Goal: Information Seeking & Learning: Learn about a topic

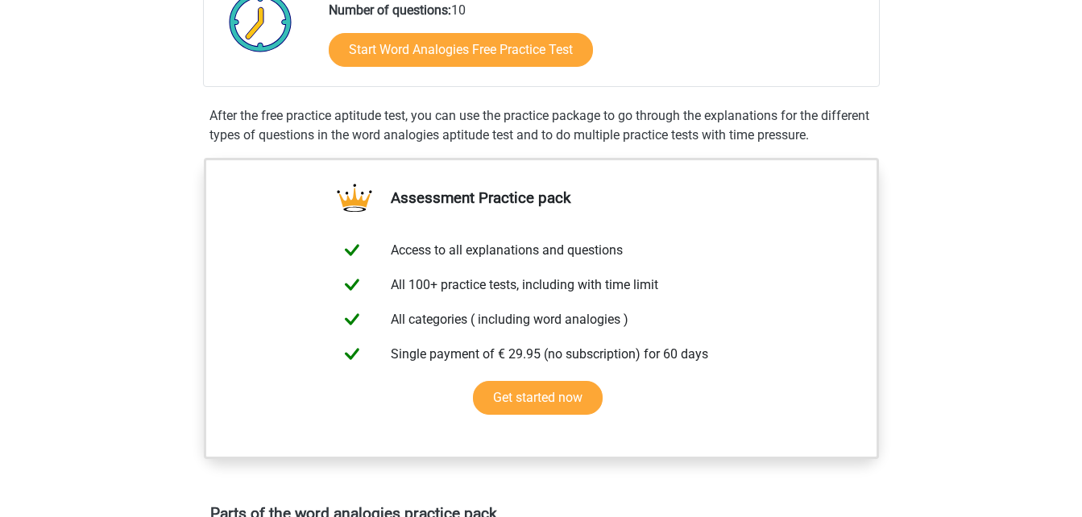
scroll to position [242, 0]
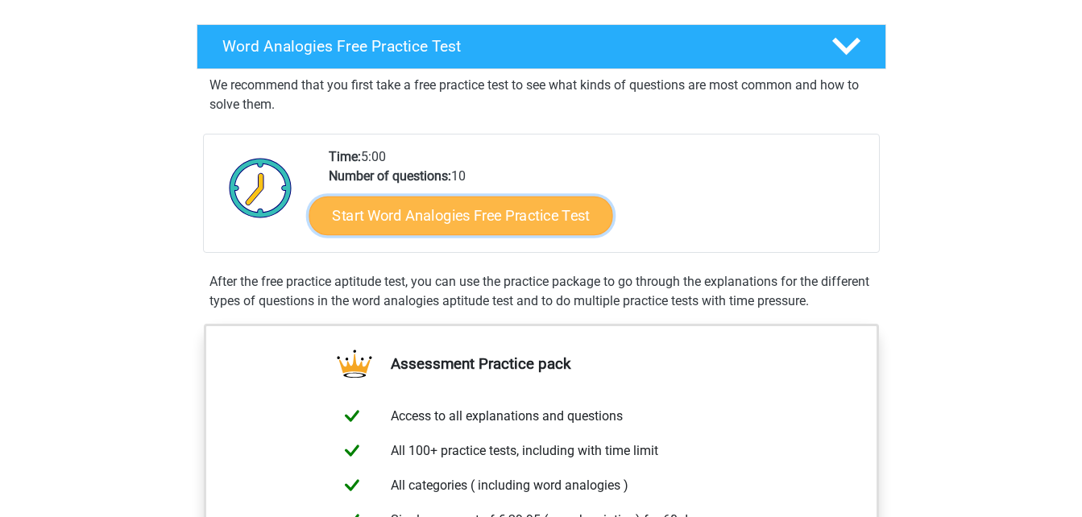
click at [439, 223] on link "Start Word Analogies Free Practice Test" at bounding box center [461, 215] width 304 height 39
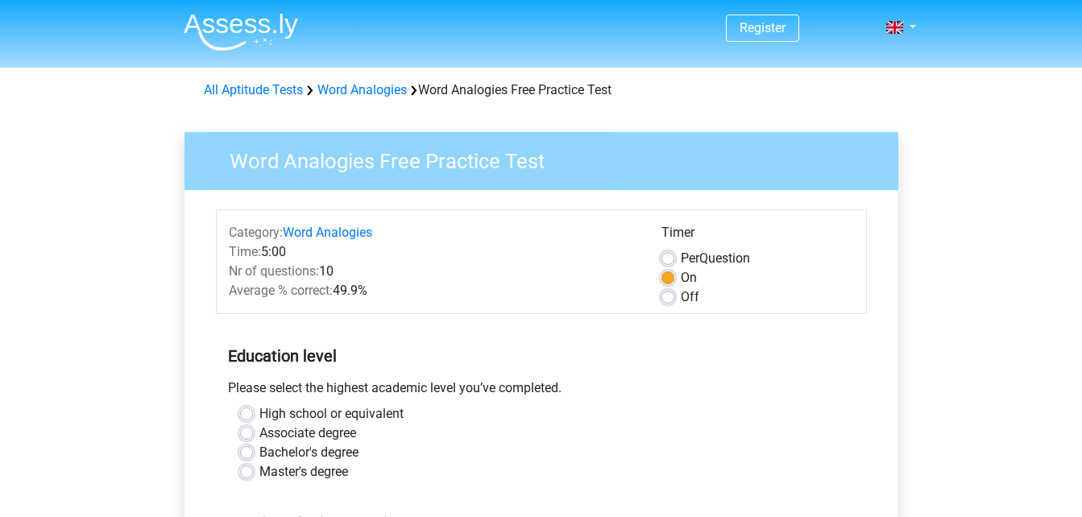
click at [681, 292] on label "Off" at bounding box center [690, 297] width 19 height 19
click at [664, 292] on input "Off" at bounding box center [668, 296] width 13 height 16
radio input "true"
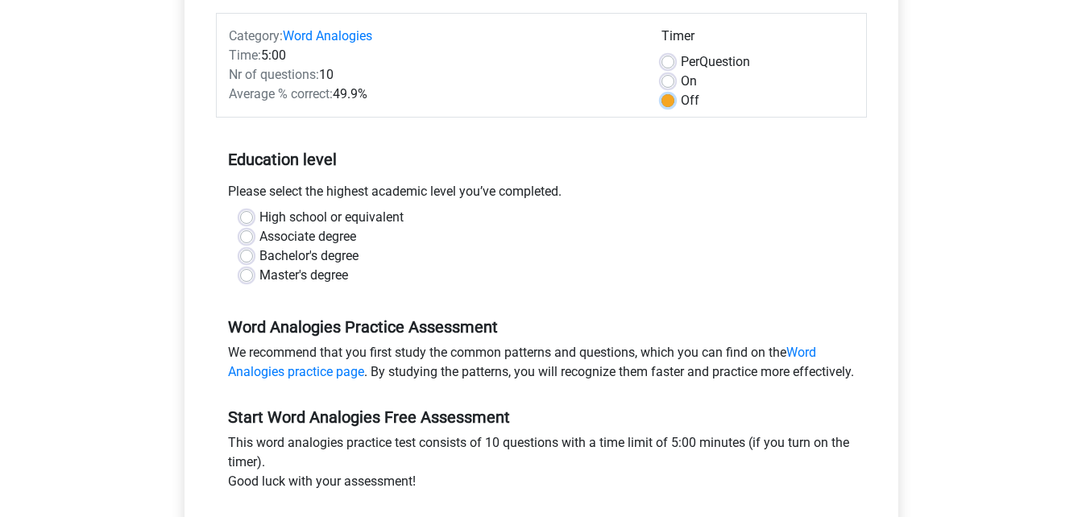
scroll to position [242, 0]
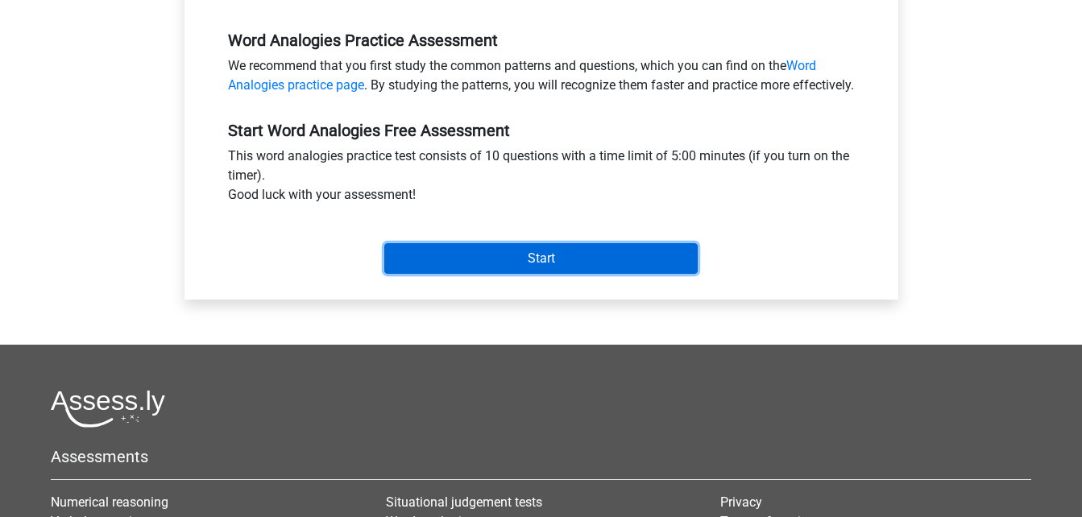
drag, startPoint x: 459, startPoint y: 280, endPoint x: 462, endPoint y: 272, distance: 8.4
click at [461, 274] on input "Start" at bounding box center [541, 258] width 314 height 31
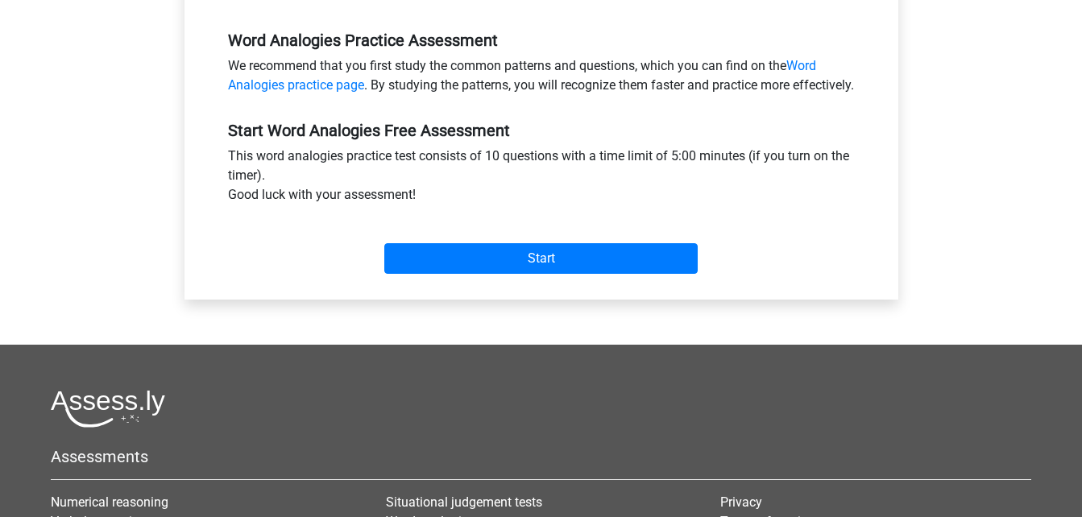
scroll to position [405, 0]
